Goal: Information Seeking & Learning: Check status

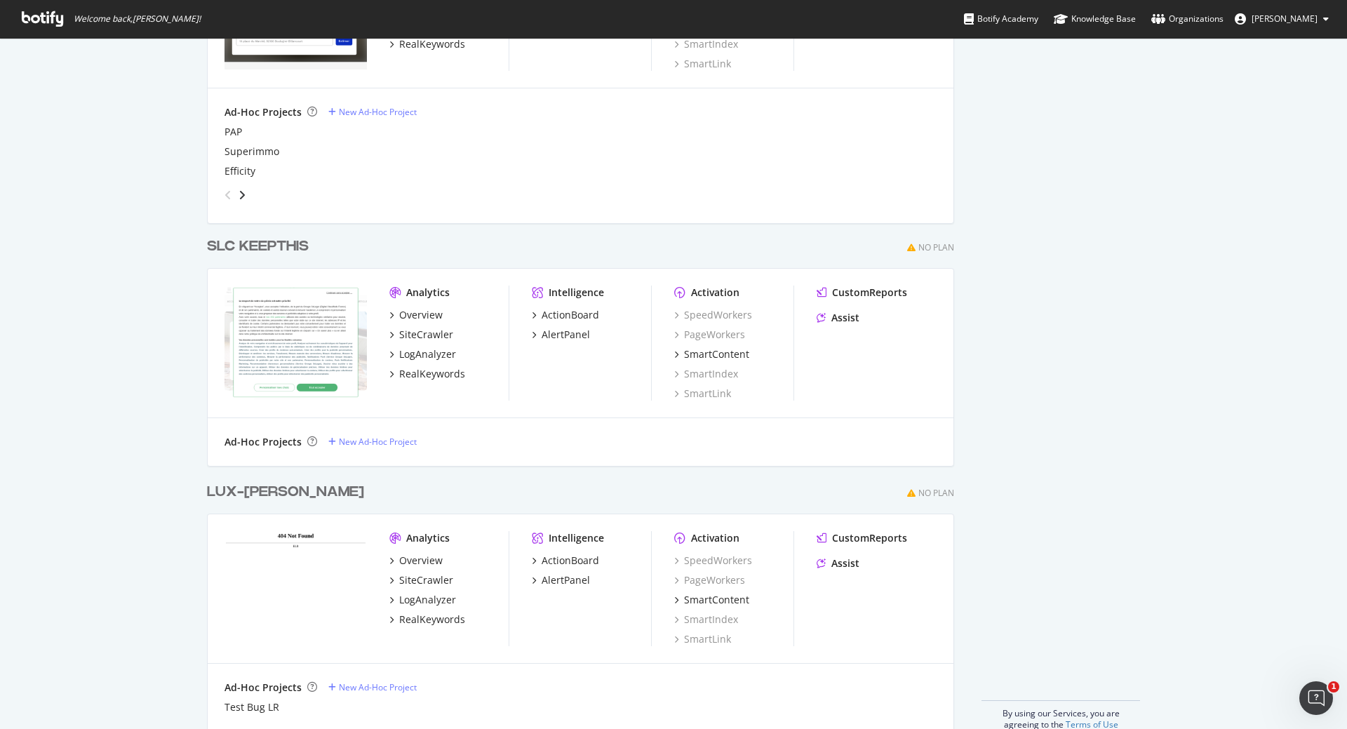
scroll to position [3579, 0]
click at [409, 311] on div "Overview" at bounding box center [421, 313] width 44 height 14
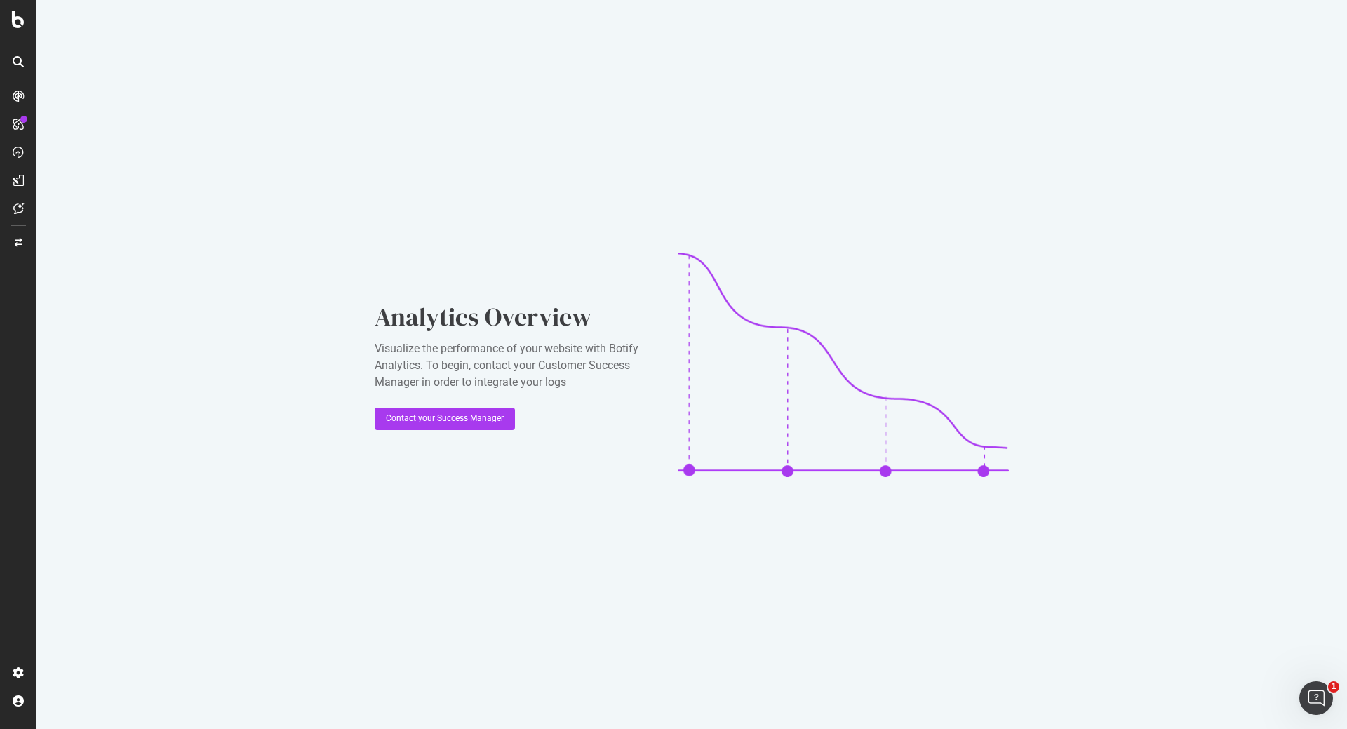
click at [18, 93] on icon at bounding box center [18, 96] width 11 height 11
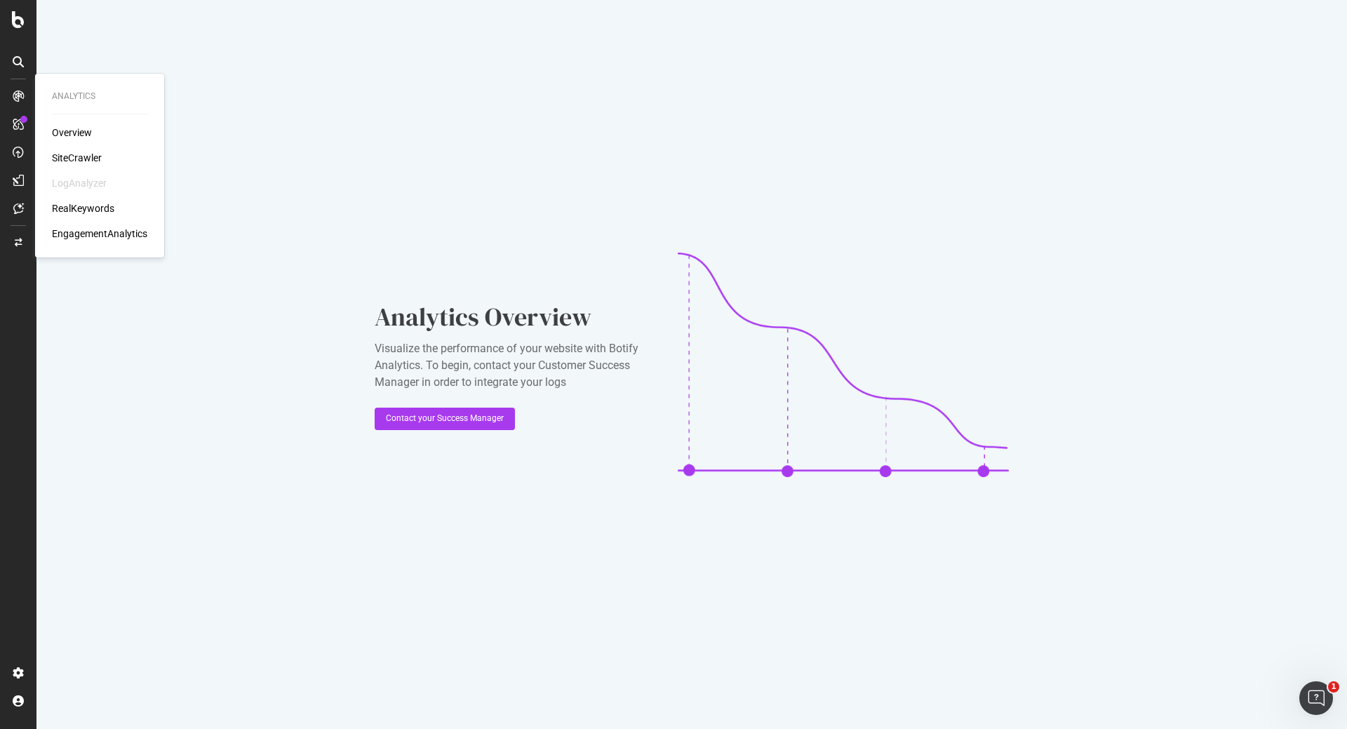
click at [78, 158] on div "SiteCrawler" at bounding box center [77, 158] width 50 height 14
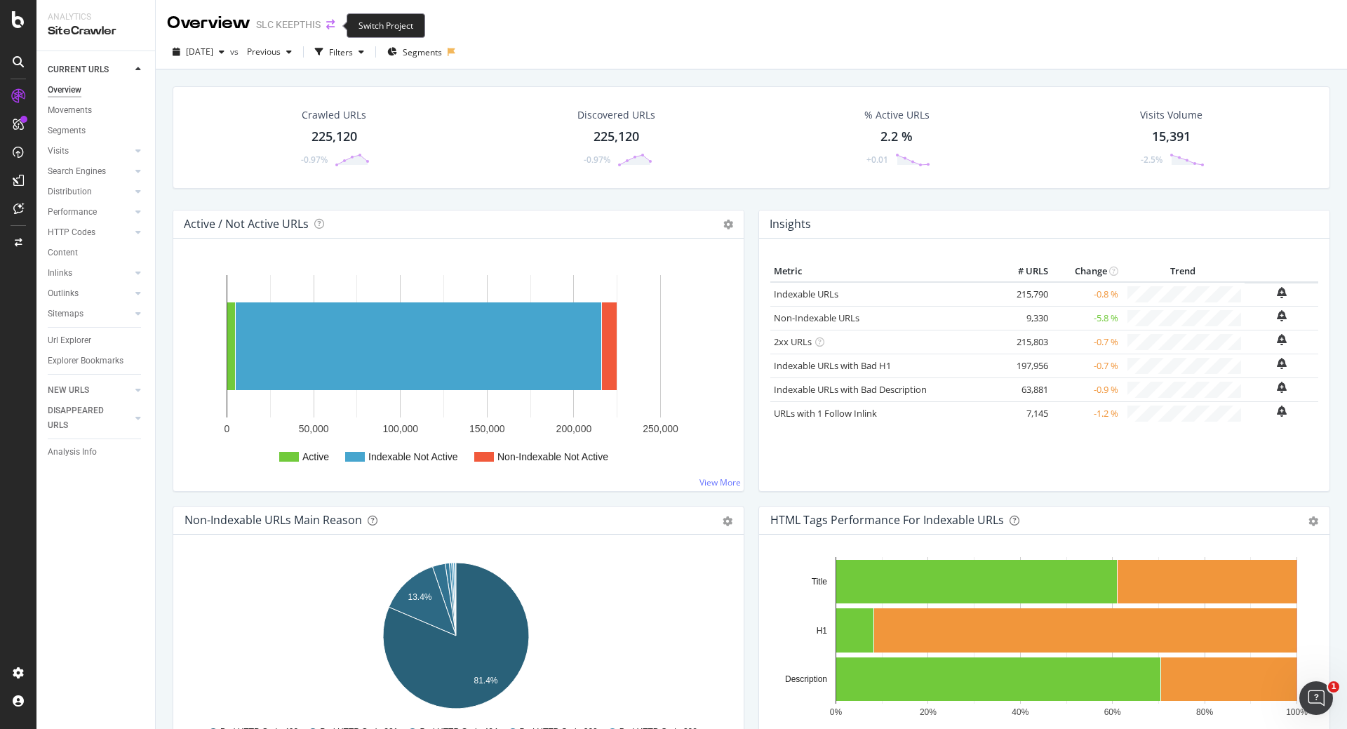
click at [328, 22] on icon "arrow-right-arrow-left" at bounding box center [330, 25] width 8 height 10
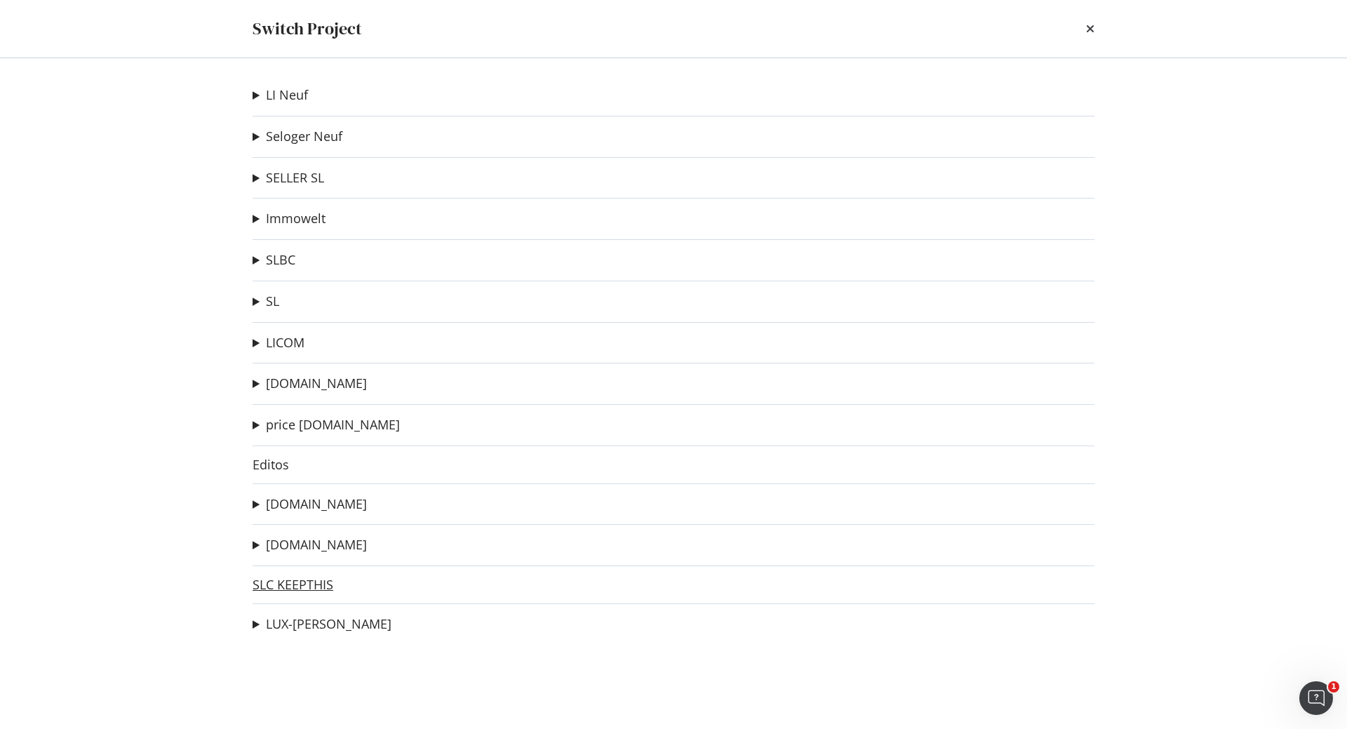
click at [294, 589] on link "SLC KEEPTHIS" at bounding box center [293, 585] width 81 height 15
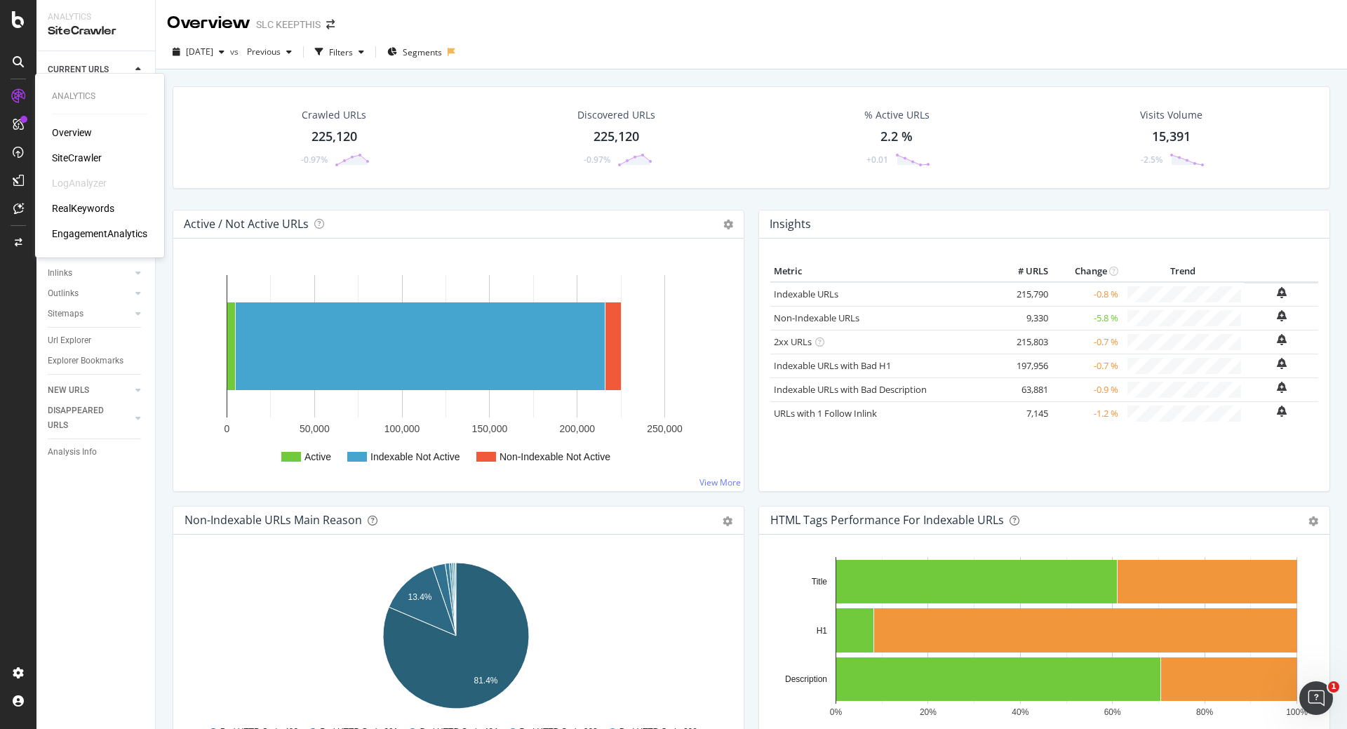
click at [87, 185] on div "LogAnalyzer" at bounding box center [79, 183] width 55 height 14
click at [329, 25] on icon "arrow-right-arrow-left" at bounding box center [330, 25] width 8 height 10
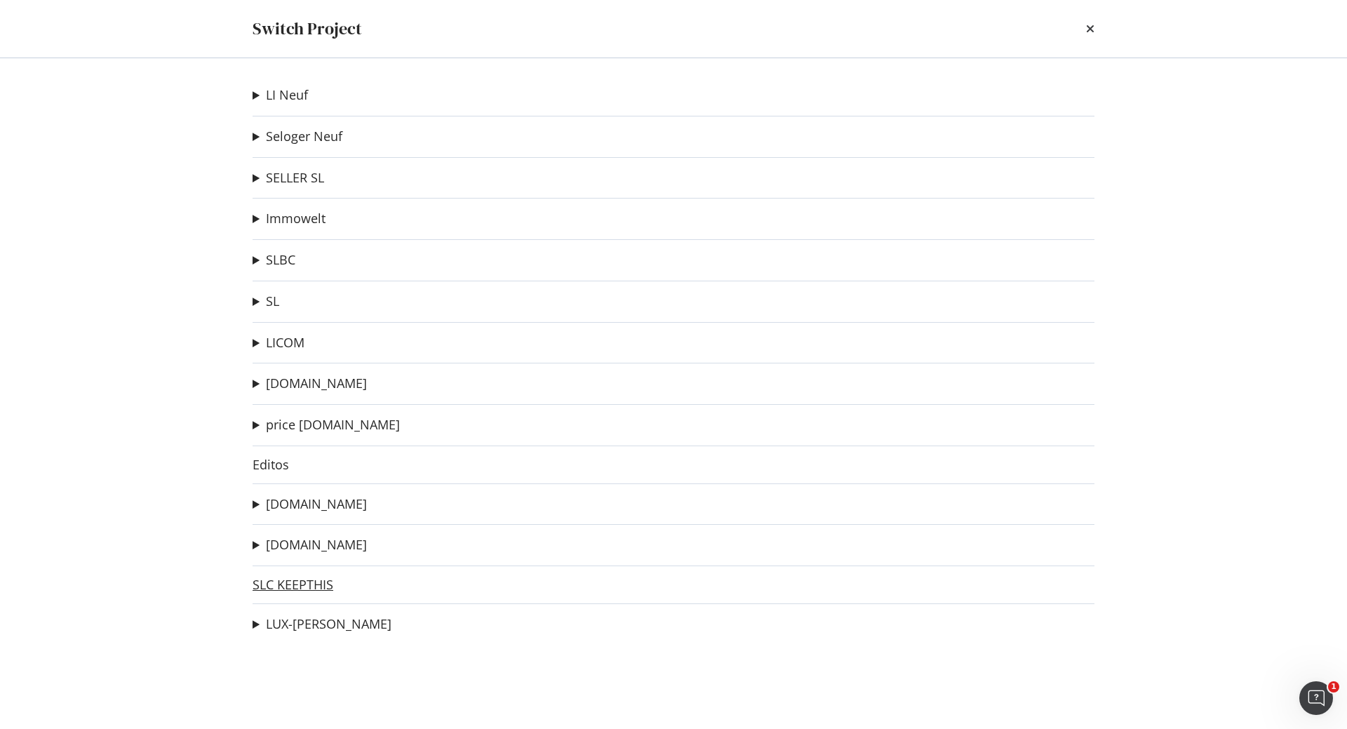
click at [301, 588] on link "SLC KEEPTHIS" at bounding box center [293, 585] width 81 height 15
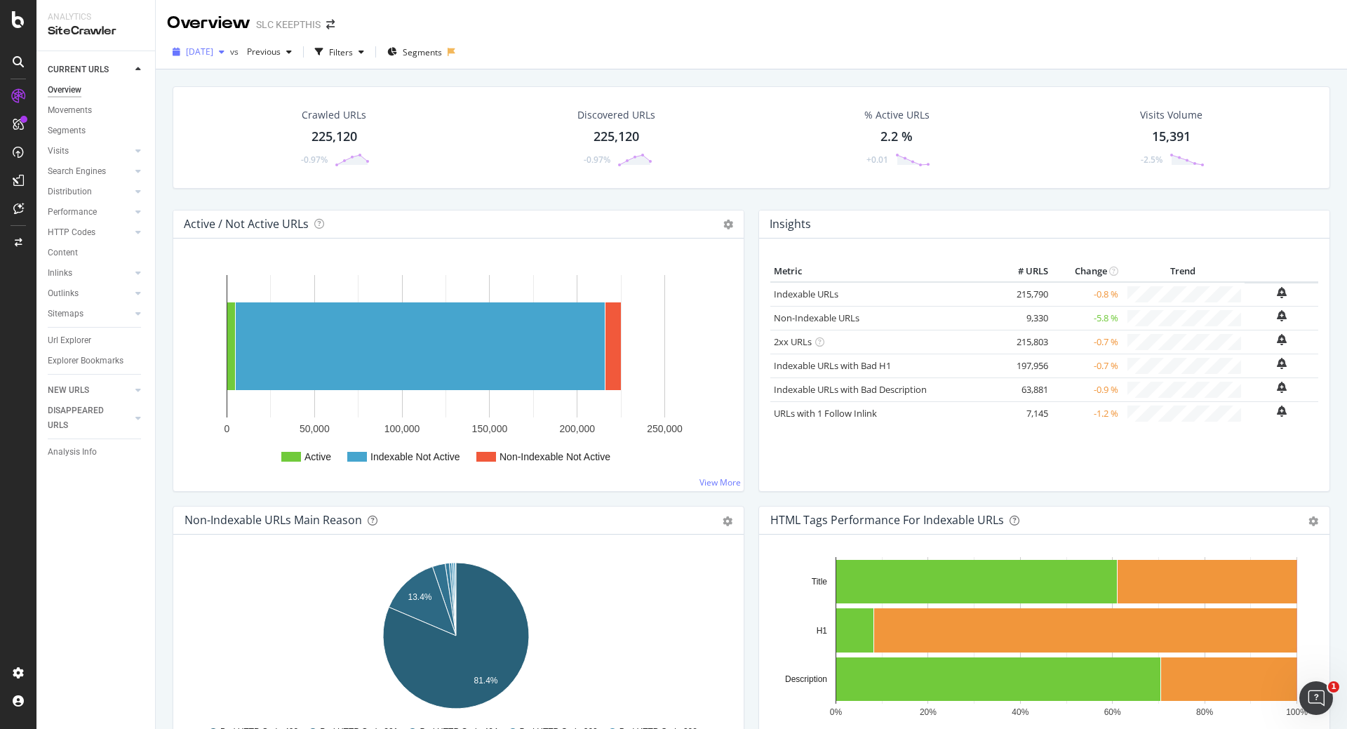
click at [211, 53] on span "2022 Dec. 30th" at bounding box center [199, 52] width 27 height 12
click at [229, 124] on div "2022 Dec. 23rd" at bounding box center [259, 128] width 145 height 13
